Goal: Find specific page/section: Find specific page/section

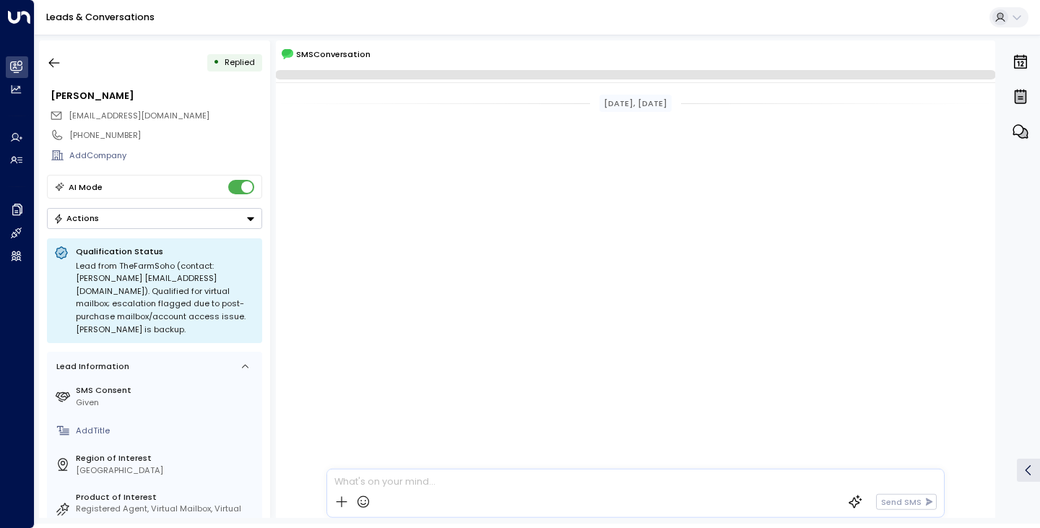
scroll to position [1799, 0]
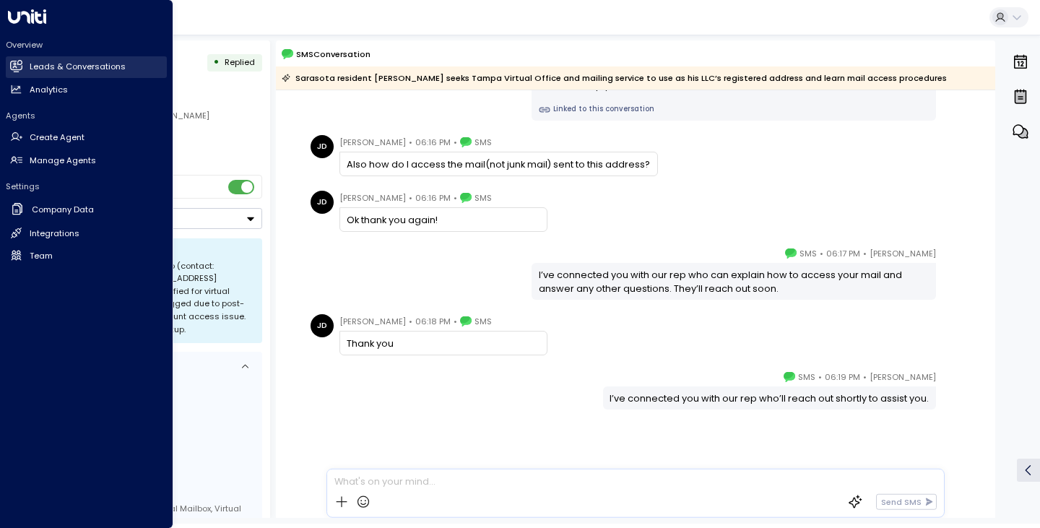
click at [18, 65] on icon at bounding box center [17, 65] width 12 height 9
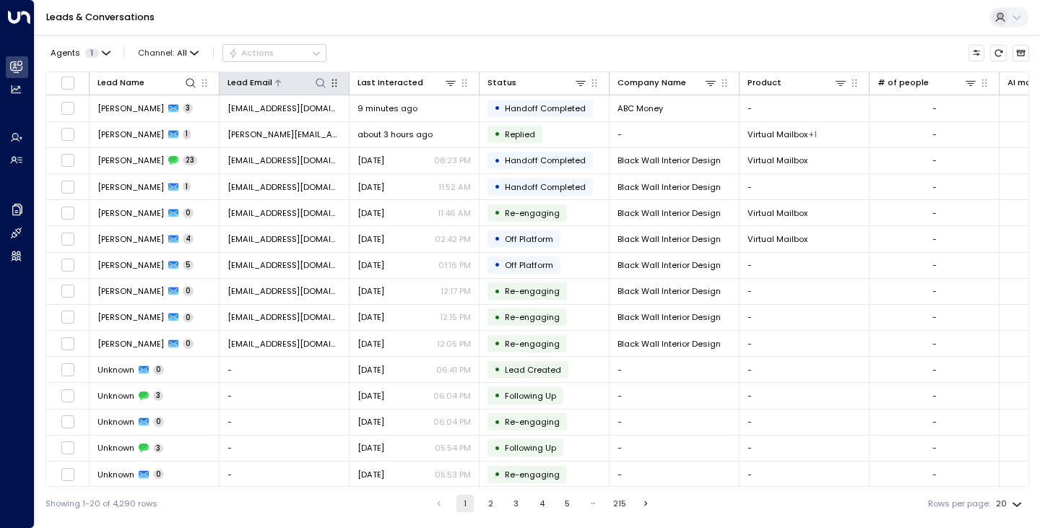
click at [319, 78] on icon at bounding box center [321, 83] width 12 height 12
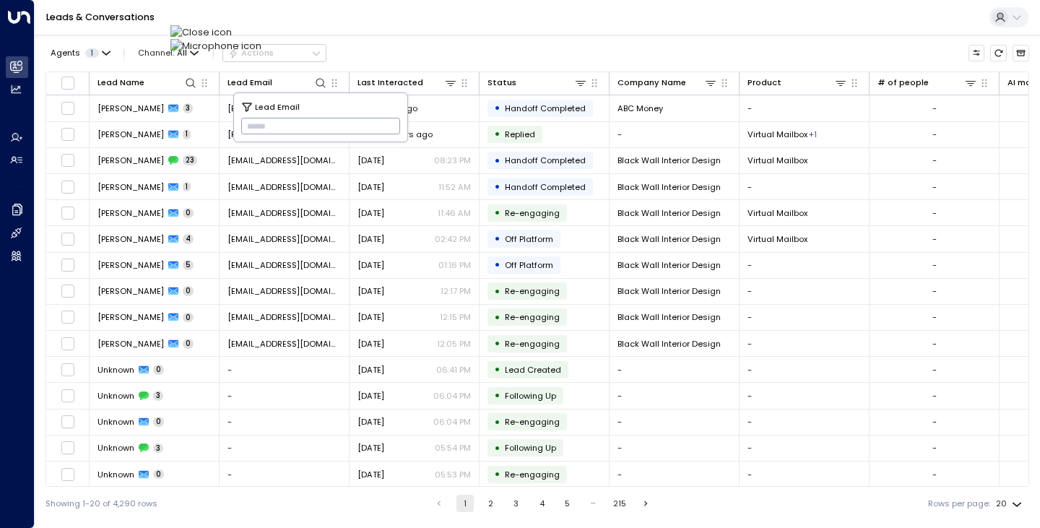
type input "**********"
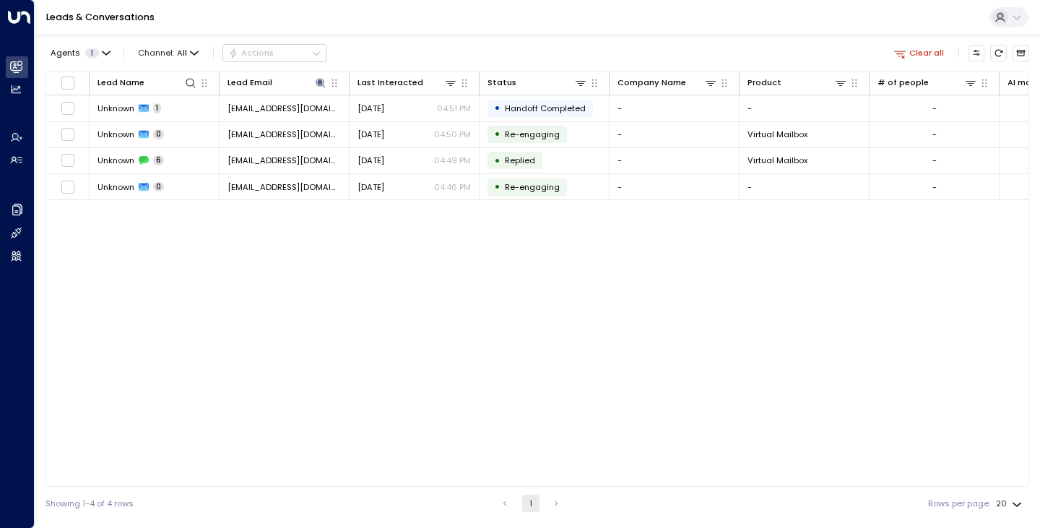
click at [173, 339] on div "Lead Name Lead Email Last Interacted Status Company Name Product # of people AI…" at bounding box center [538, 279] width 984 height 415
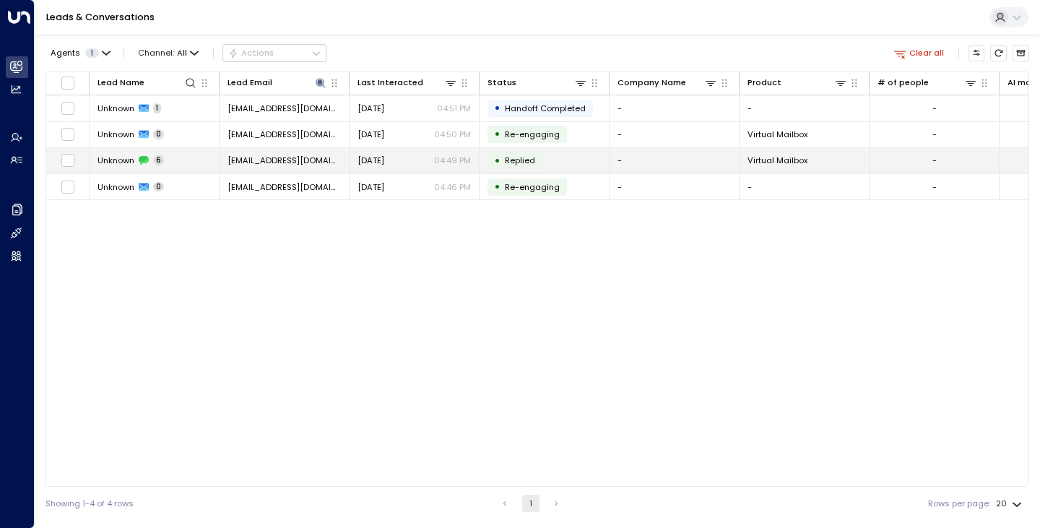
click at [110, 153] on td "Unknown 6" at bounding box center [155, 160] width 130 height 25
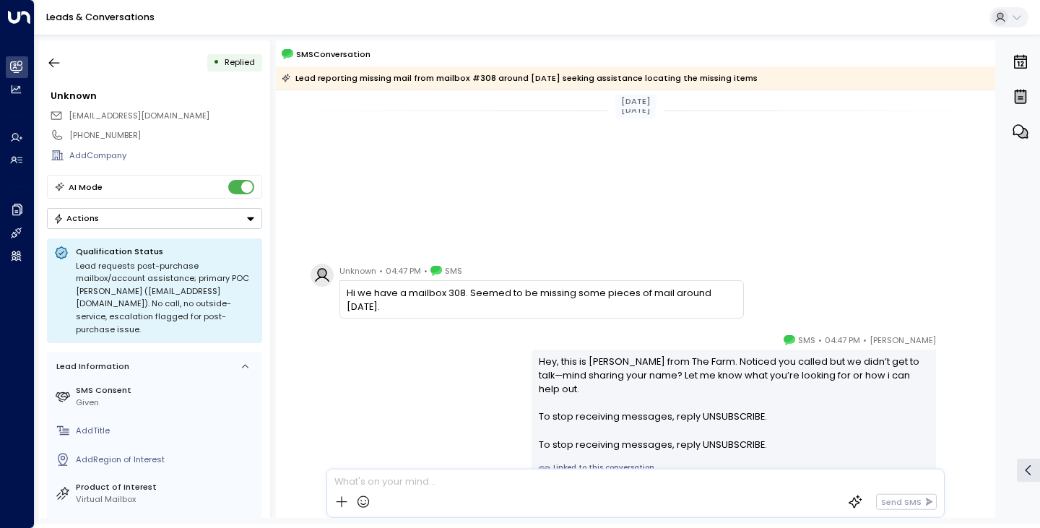
scroll to position [320, 0]
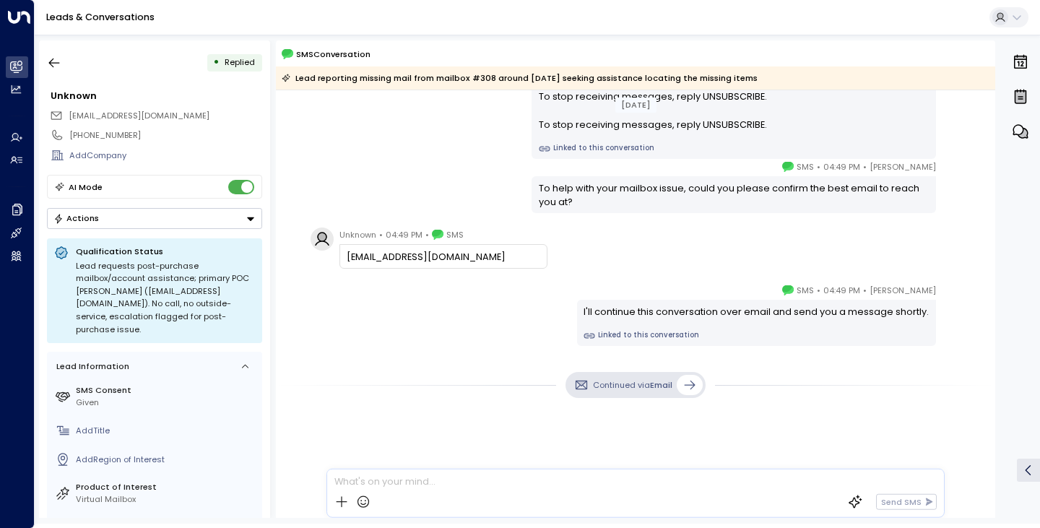
click at [423, 163] on div "[PERSON_NAME] • 04:49 PM • SMS To help with your mailbox issue, could you pleas…" at bounding box center [635, 186] width 659 height 53
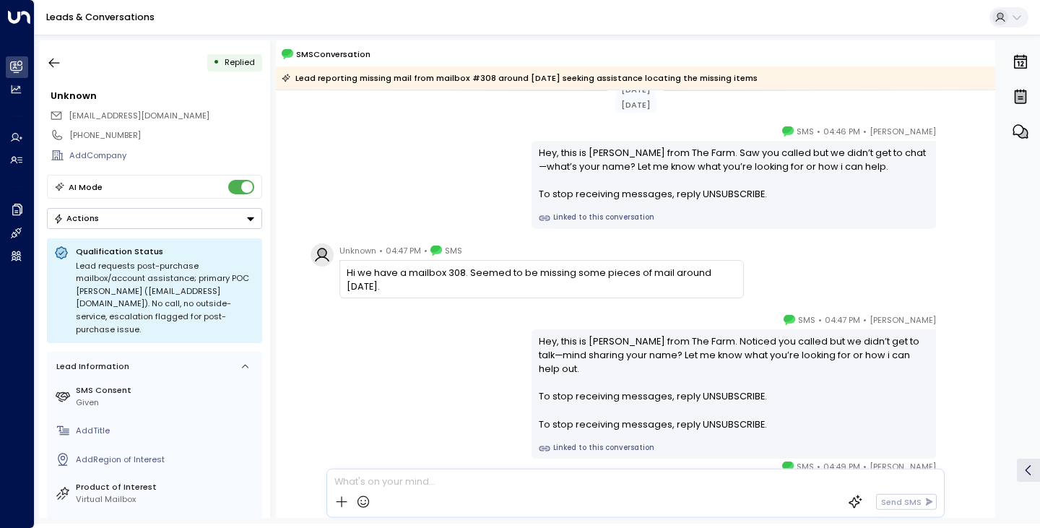
scroll to position [0, 0]
